Goal: Navigation & Orientation: Find specific page/section

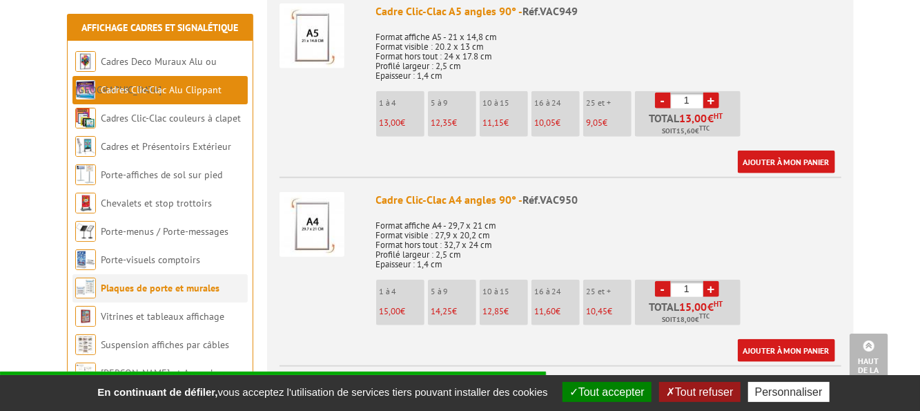
scroll to position [621, 0]
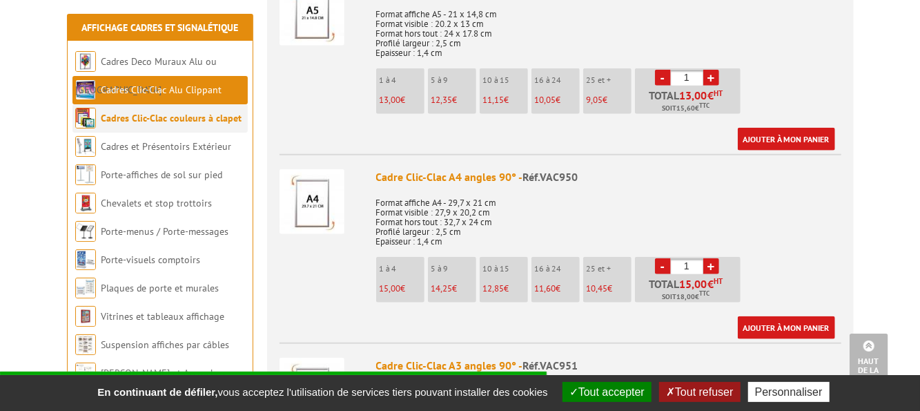
click at [188, 121] on link "Cadres Clic-Clac couleurs à clapet" at bounding box center [171, 118] width 141 height 12
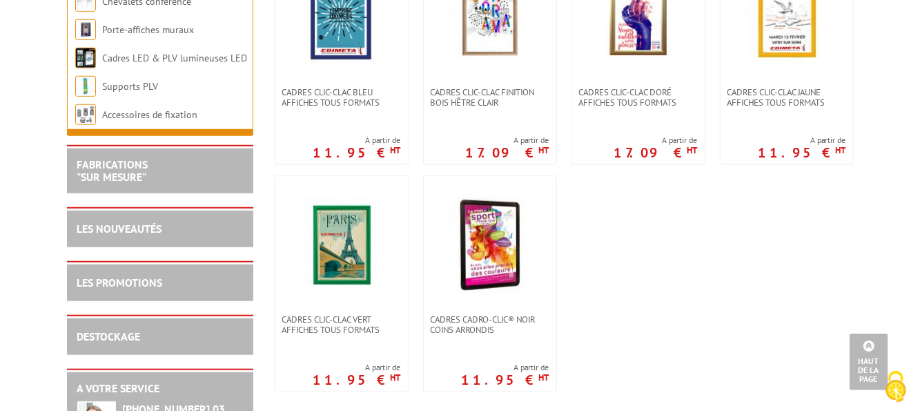
scroll to position [621, 0]
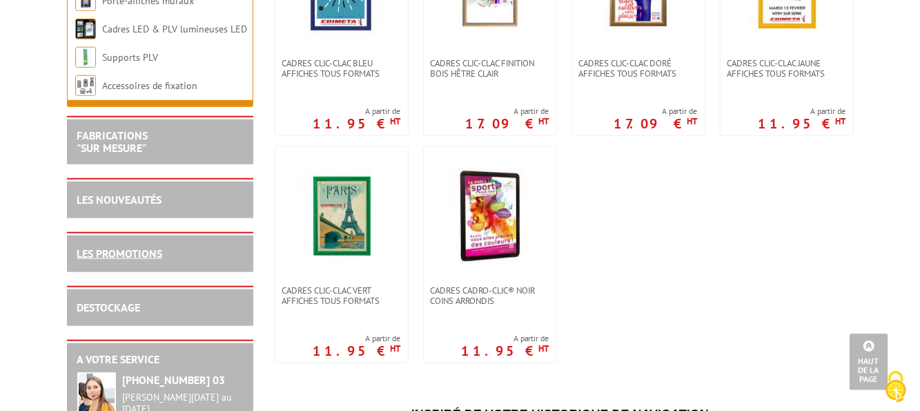
click at [121, 255] on link "LES PROMOTIONS" at bounding box center [120, 253] width 86 height 14
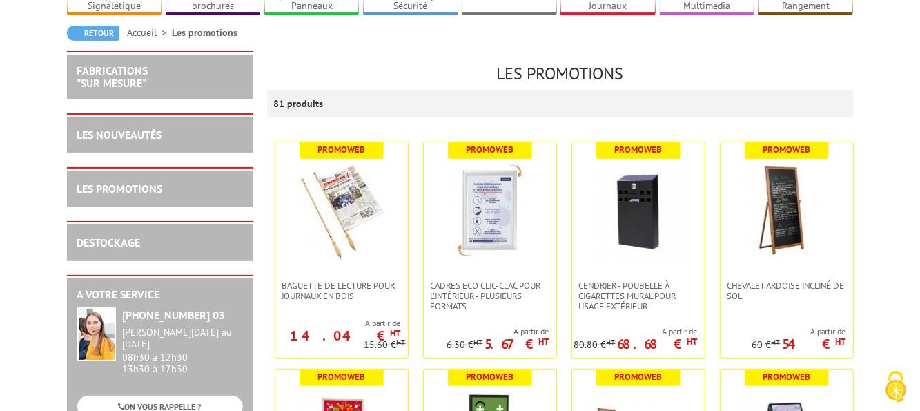
scroll to position [207, 0]
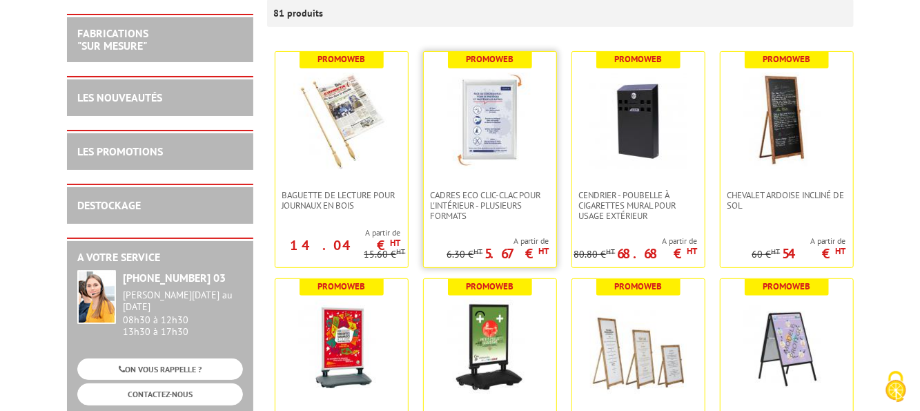
click at [492, 187] on link at bounding box center [490, 121] width 133 height 138
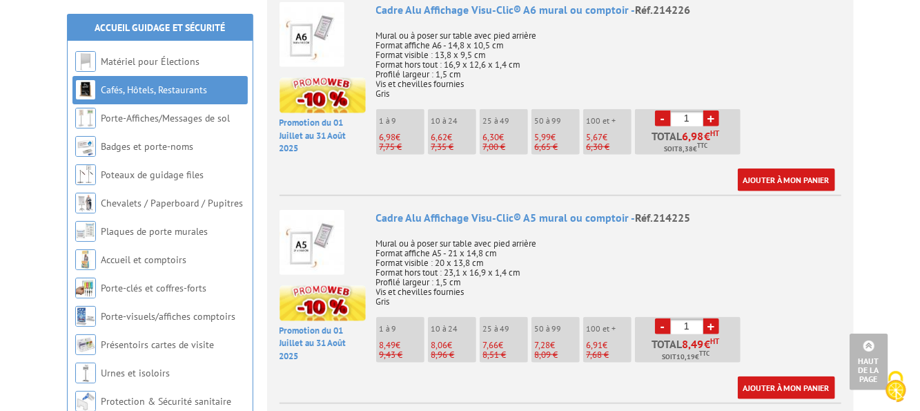
scroll to position [621, 0]
